Goal: Communication & Community: Ask a question

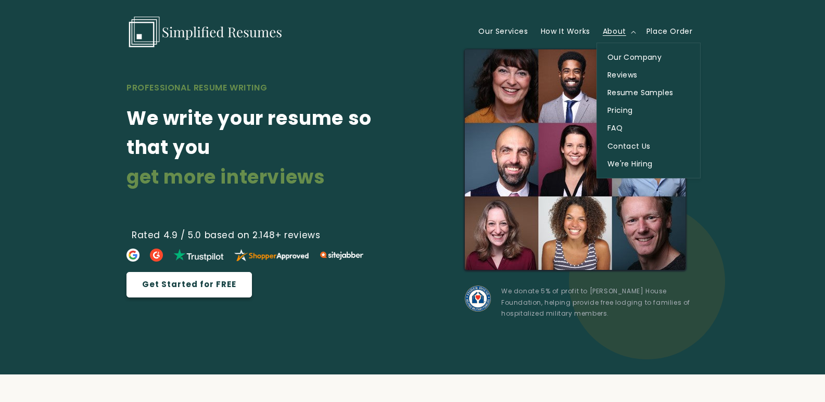
click at [597, 137] on link "Contact Us" at bounding box center [648, 146] width 103 height 18
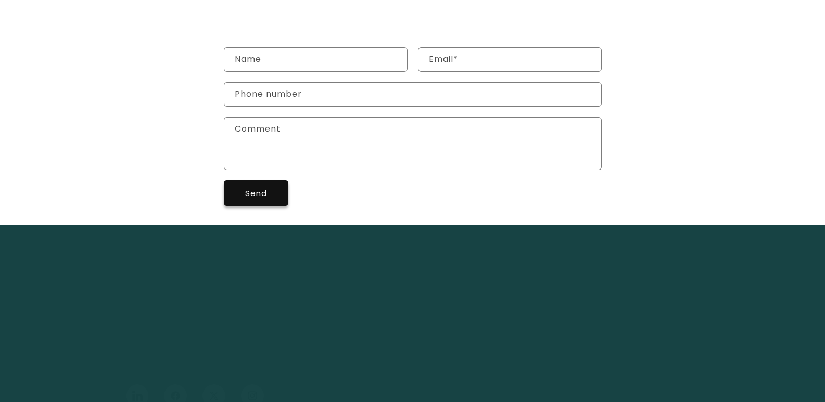
scroll to position [208, 0]
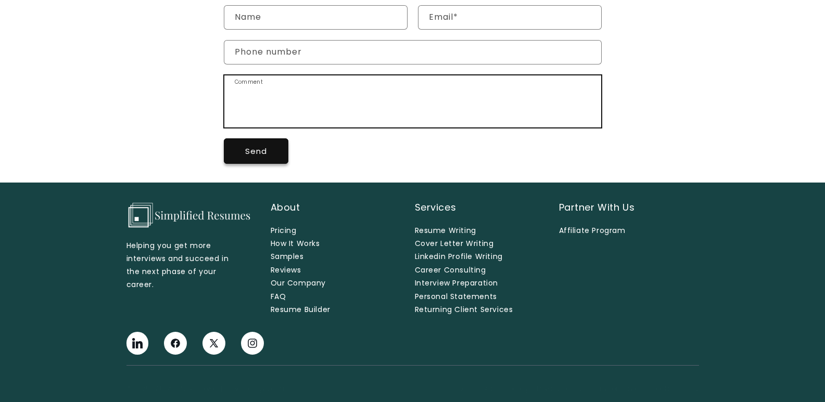
drag, startPoint x: 254, startPoint y: 98, endPoint x: 257, endPoint y: 90, distance: 8.9
click at [253, 98] on textarea "Comment" at bounding box center [412, 101] width 377 height 52
paste textarea "I work with a local cleaning company that prides itself on a customer-focused a…"
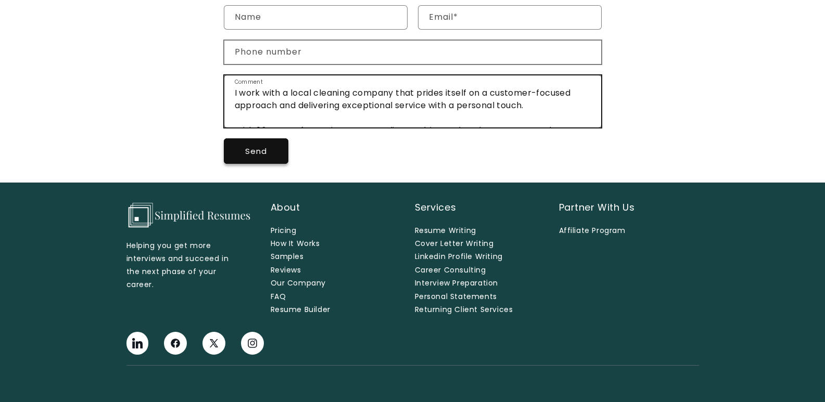
scroll to position [247, 0]
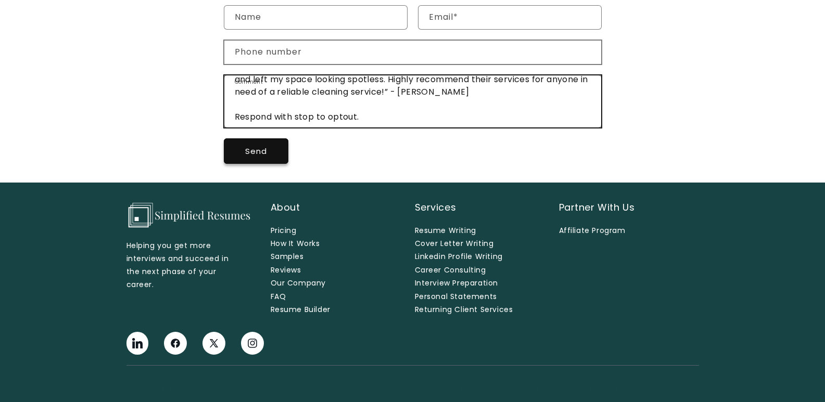
type textarea "I work with a local cleaning company that prides itself on a customer-focused a…"
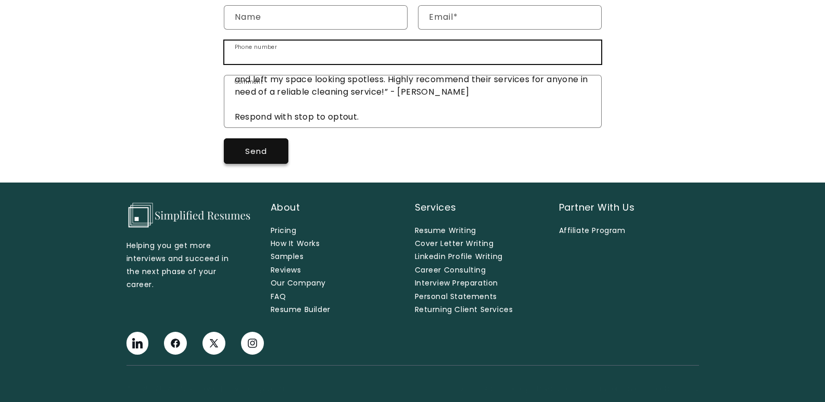
click at [273, 47] on input "Phone number" at bounding box center [412, 52] width 377 height 23
type input "17276047535"
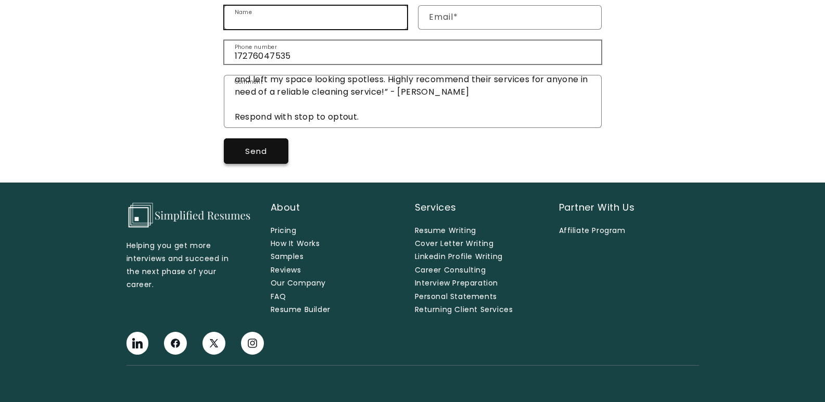
type input "Jason Turner"
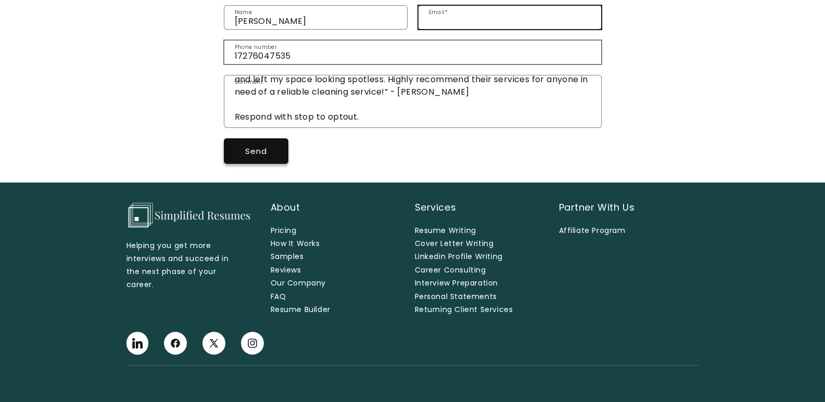
type input "jason@tidyturtlescleaning.com"
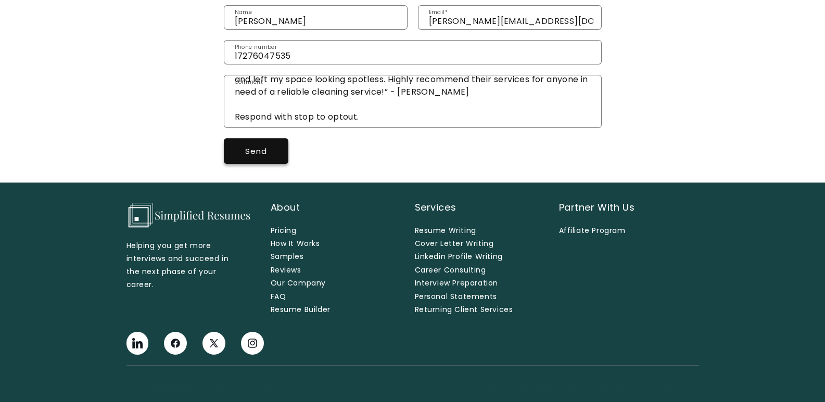
click at [293, 159] on div "Send" at bounding box center [413, 150] width 378 height 25
click at [261, 150] on button "Send" at bounding box center [256, 150] width 65 height 25
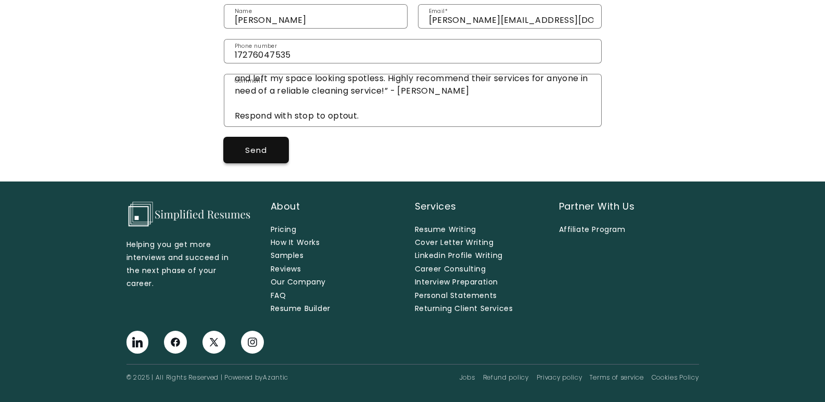
click at [236, 139] on button "Send" at bounding box center [256, 149] width 65 height 25
click at [257, 153] on button "Send" at bounding box center [256, 149] width 65 height 25
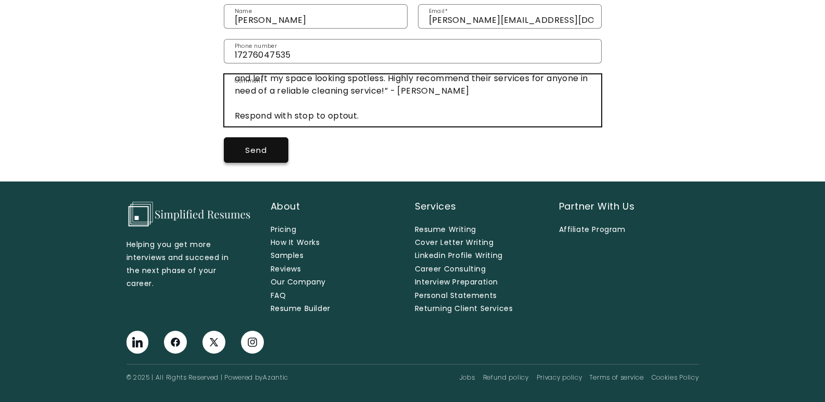
click at [415, 109] on textarea "I work with a local cleaning company that prides itself on a customer-focused a…" at bounding box center [412, 100] width 377 height 52
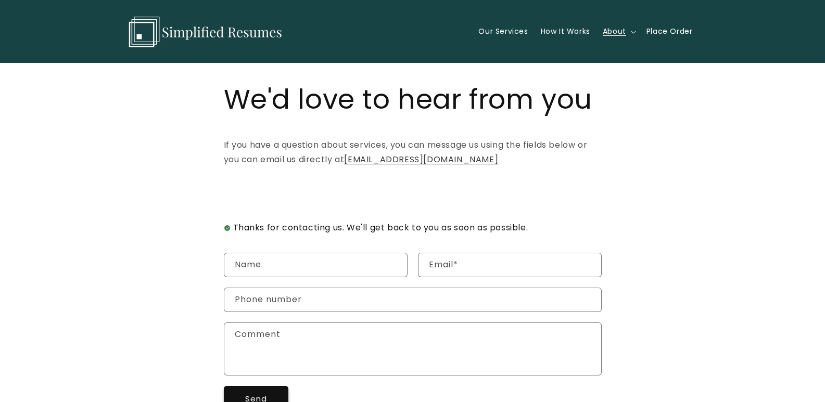
scroll to position [234, 0]
